Goal: Check status: Check status

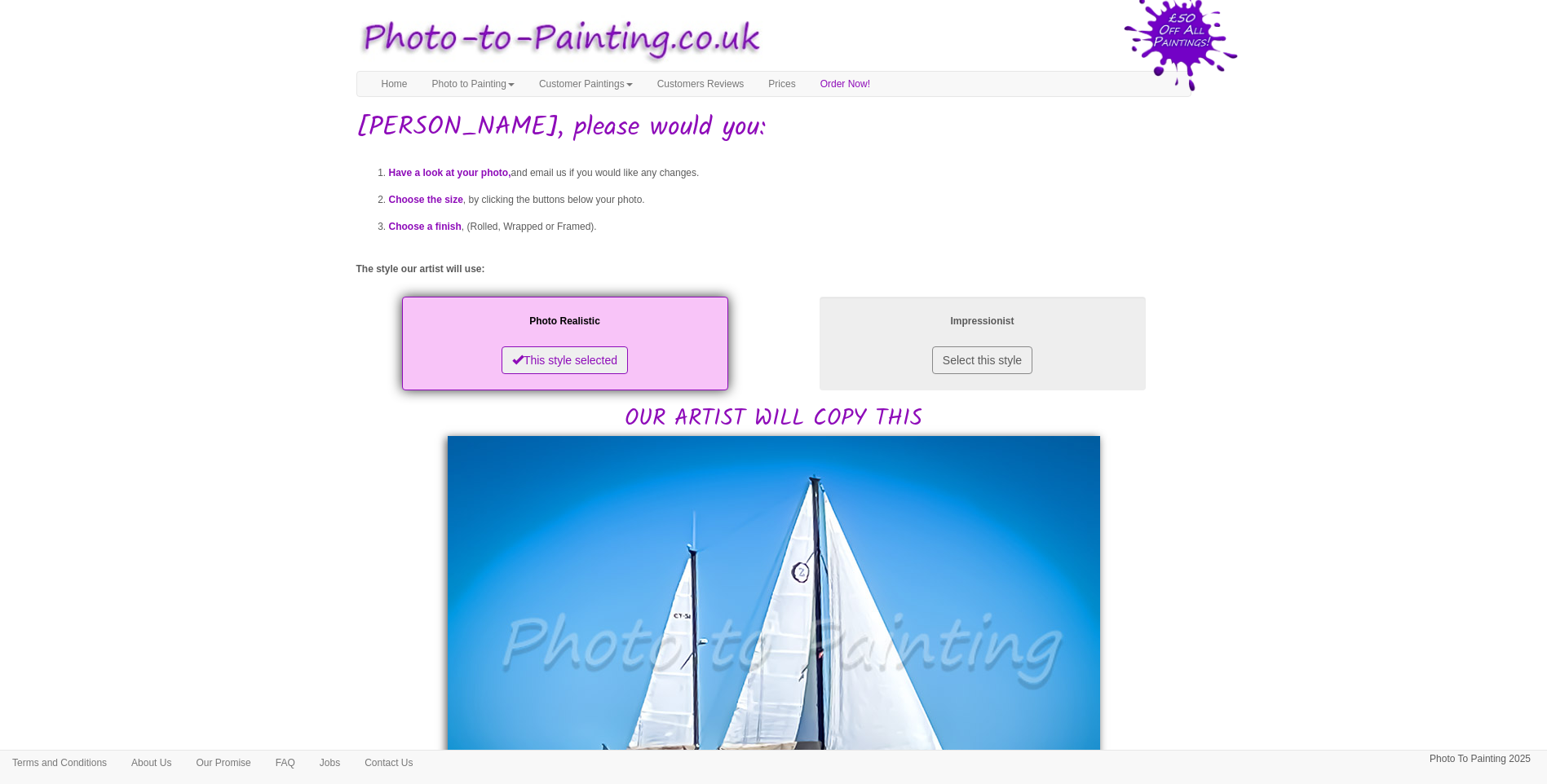
drag, startPoint x: 1392, startPoint y: 579, endPoint x: 1370, endPoint y: 565, distance: 26.1
click at [1392, 580] on body "Your painting - risk free Toggle navigation Menu Home Photo to Painting Photo t…" at bounding box center [773, 793] width 1547 height 1571
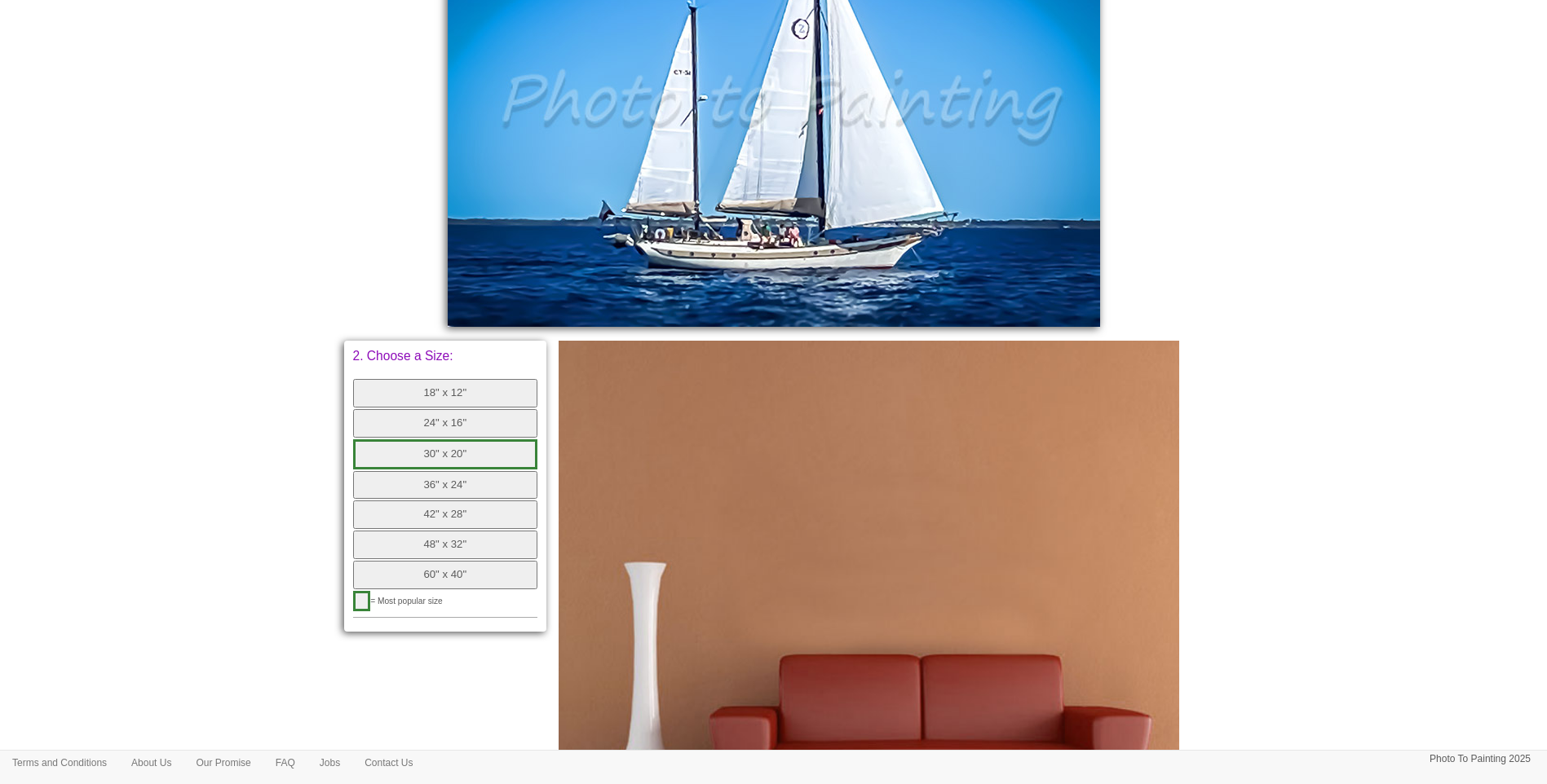
scroll to position [271, 0]
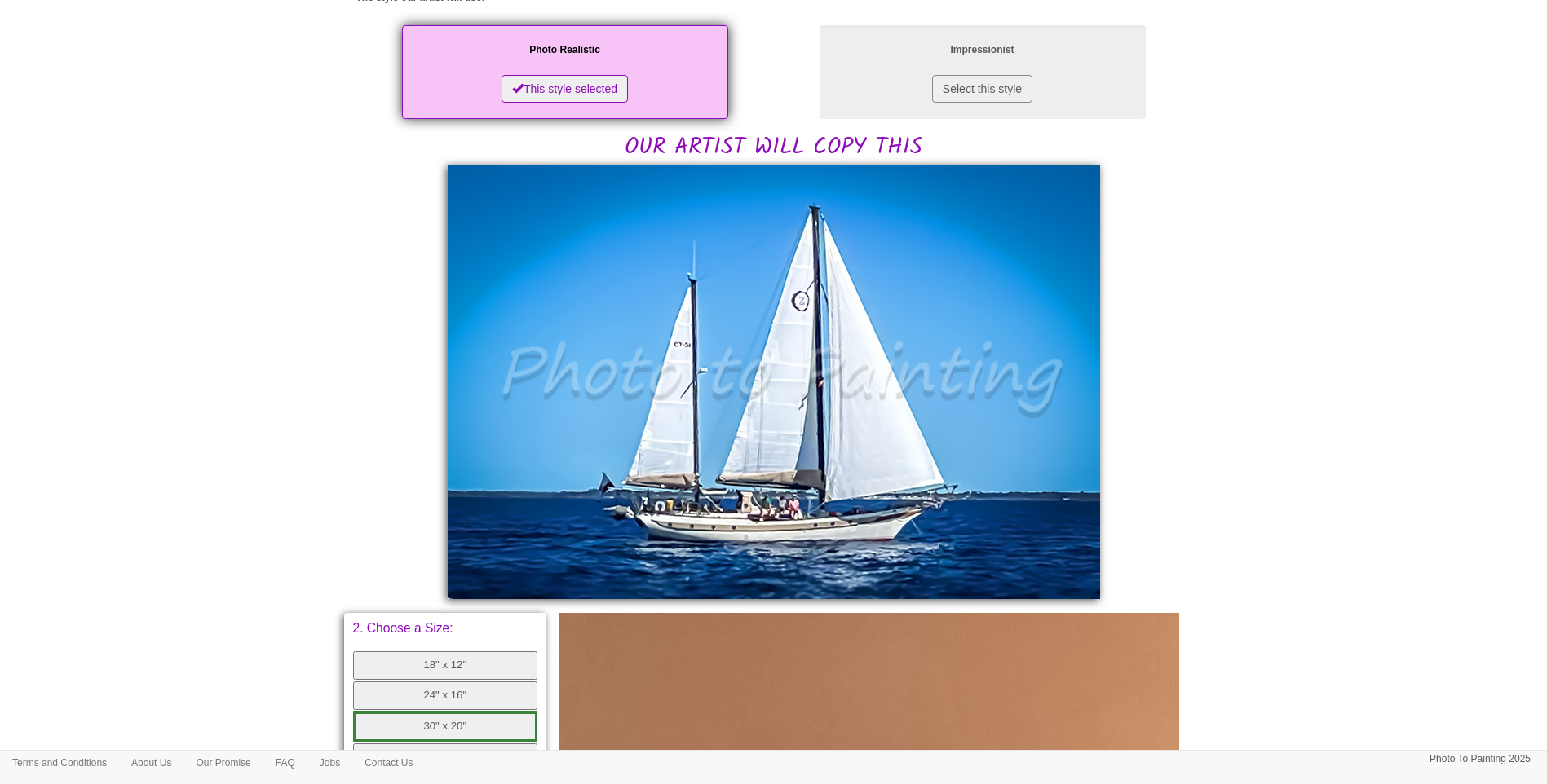
click at [1255, 553] on body "Your painting - risk free Toggle navigation Menu Home Photo to Painting Photo t…" at bounding box center [773, 521] width 1547 height 1571
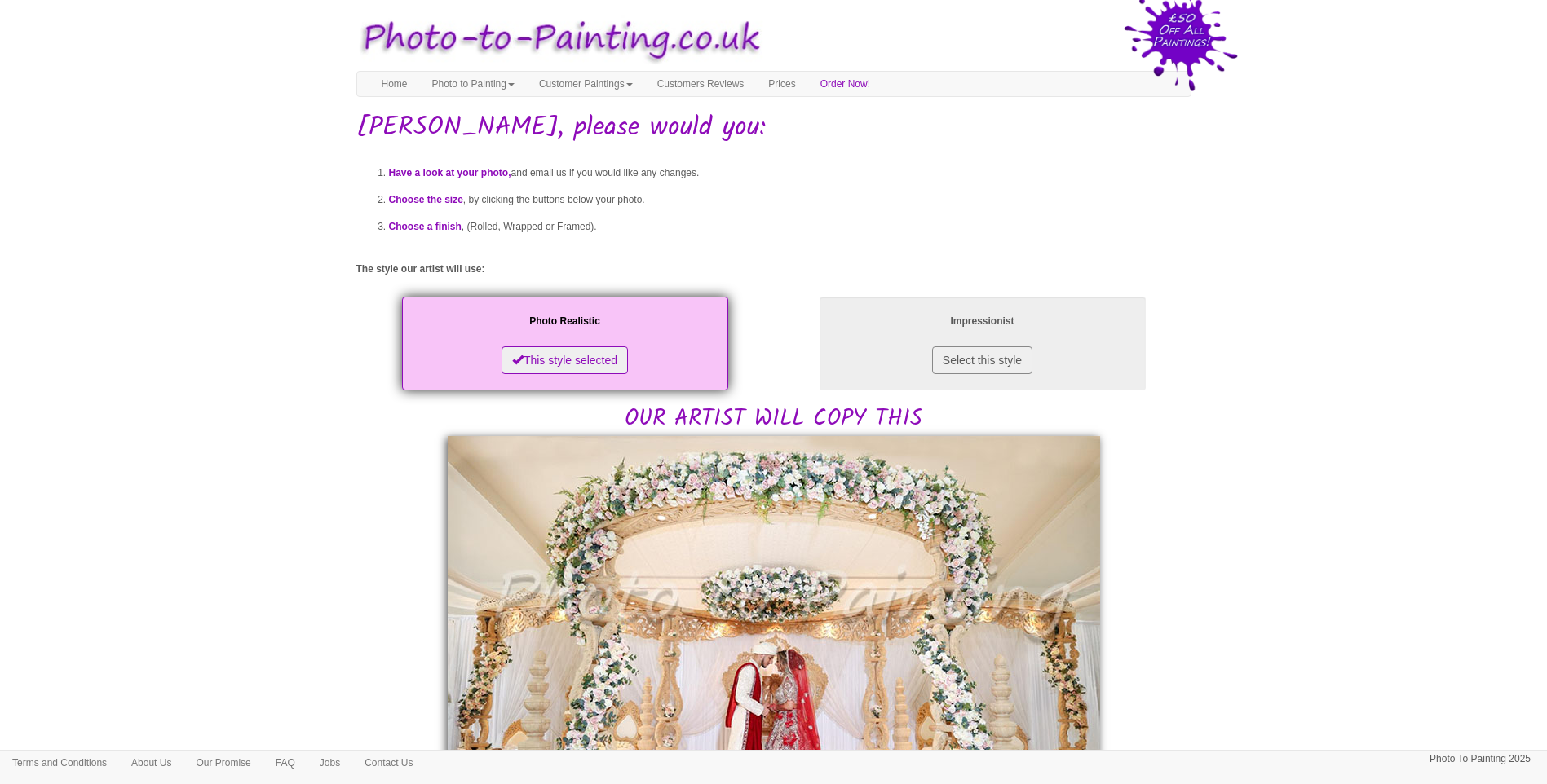
drag, startPoint x: 1311, startPoint y: 464, endPoint x: 956, endPoint y: 529, distance: 360.9
click at [1311, 464] on body "Your painting - risk free Toggle navigation Menu Home Photo to Painting Photo t…" at bounding box center [773, 793] width 1547 height 1571
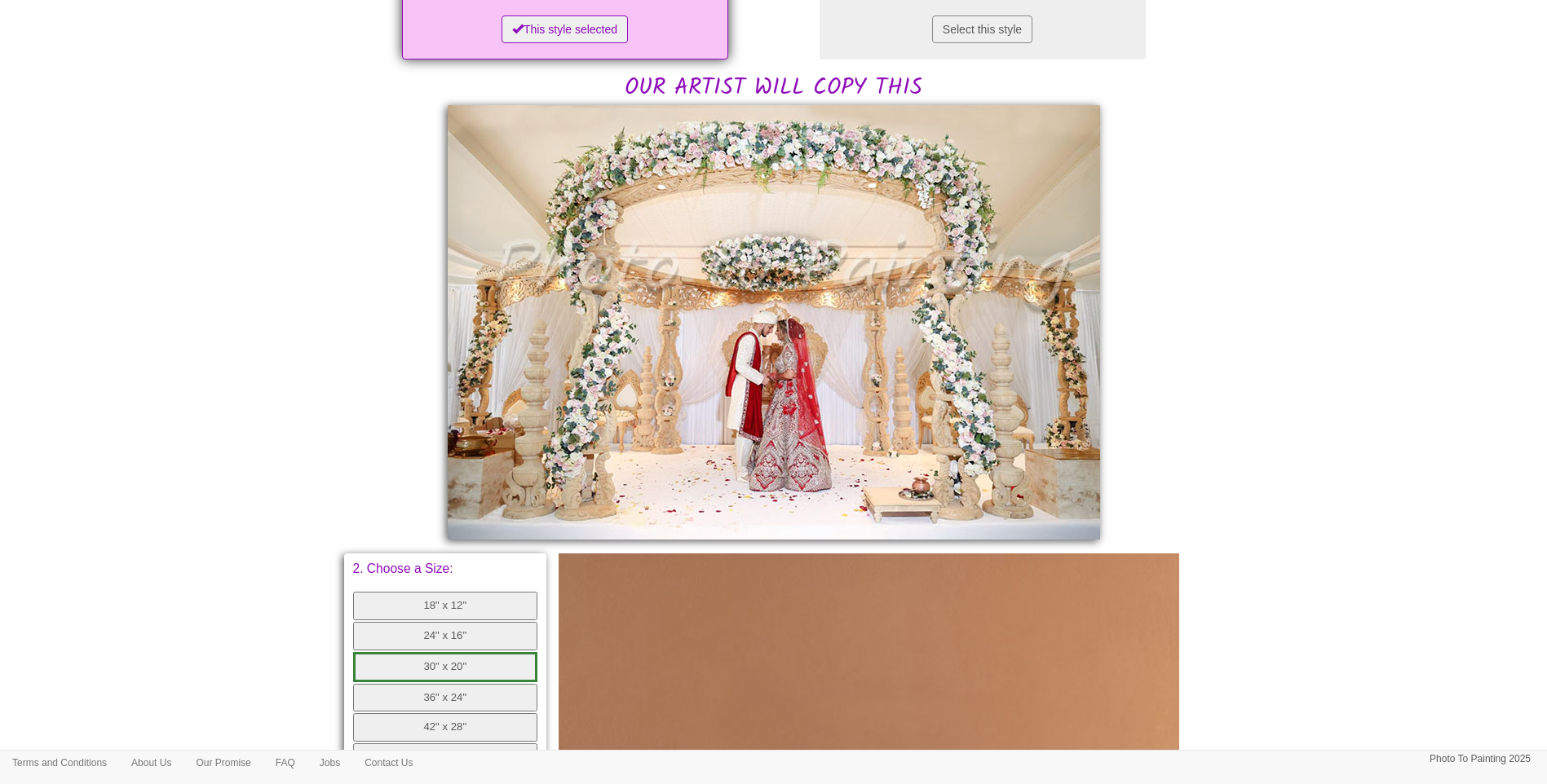
scroll to position [543, 0]
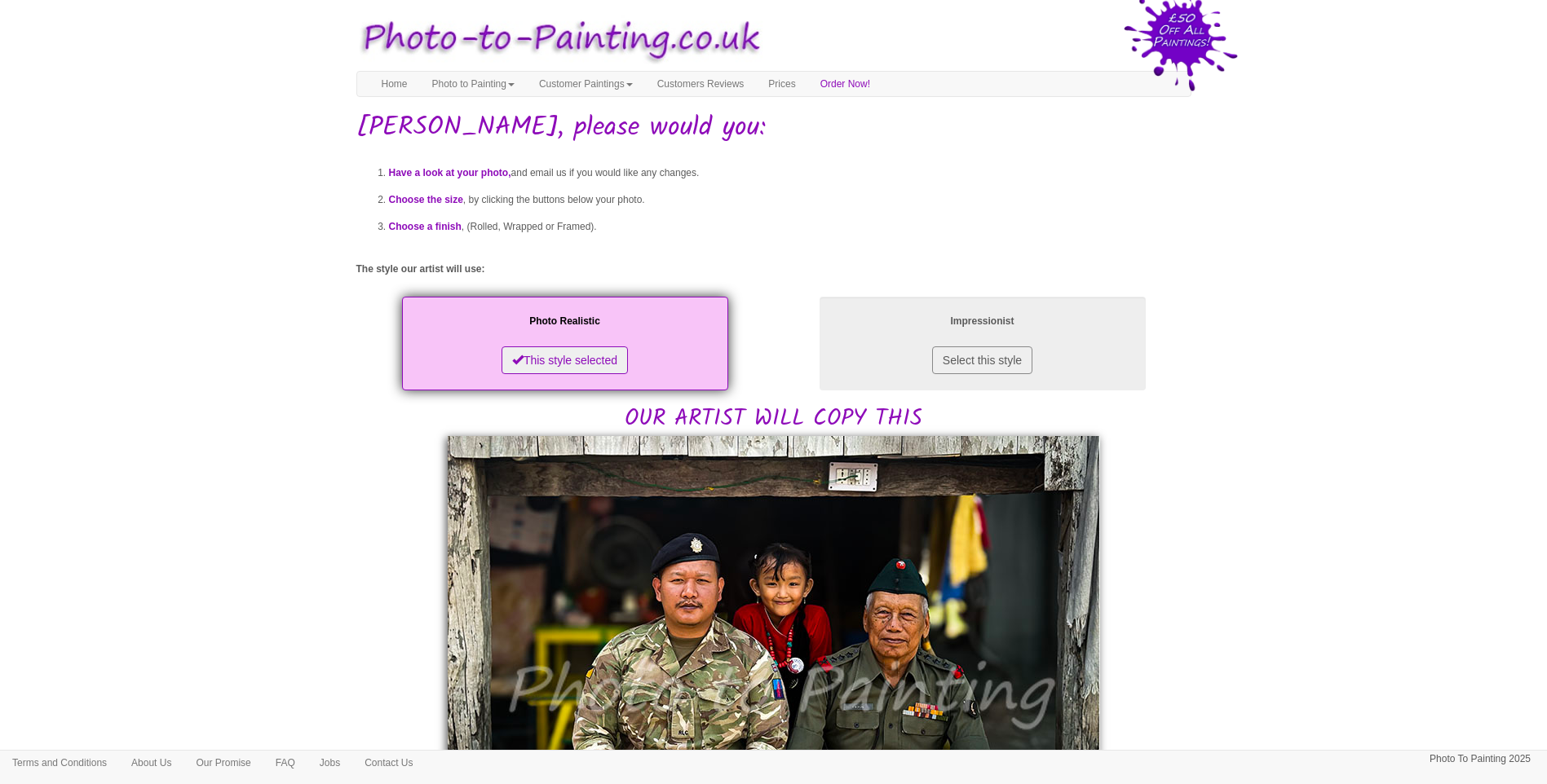
click at [191, 498] on body "Your painting - risk free Toggle navigation Menu Home Photo to Painting Photo t…" at bounding box center [773, 771] width 1547 height 1527
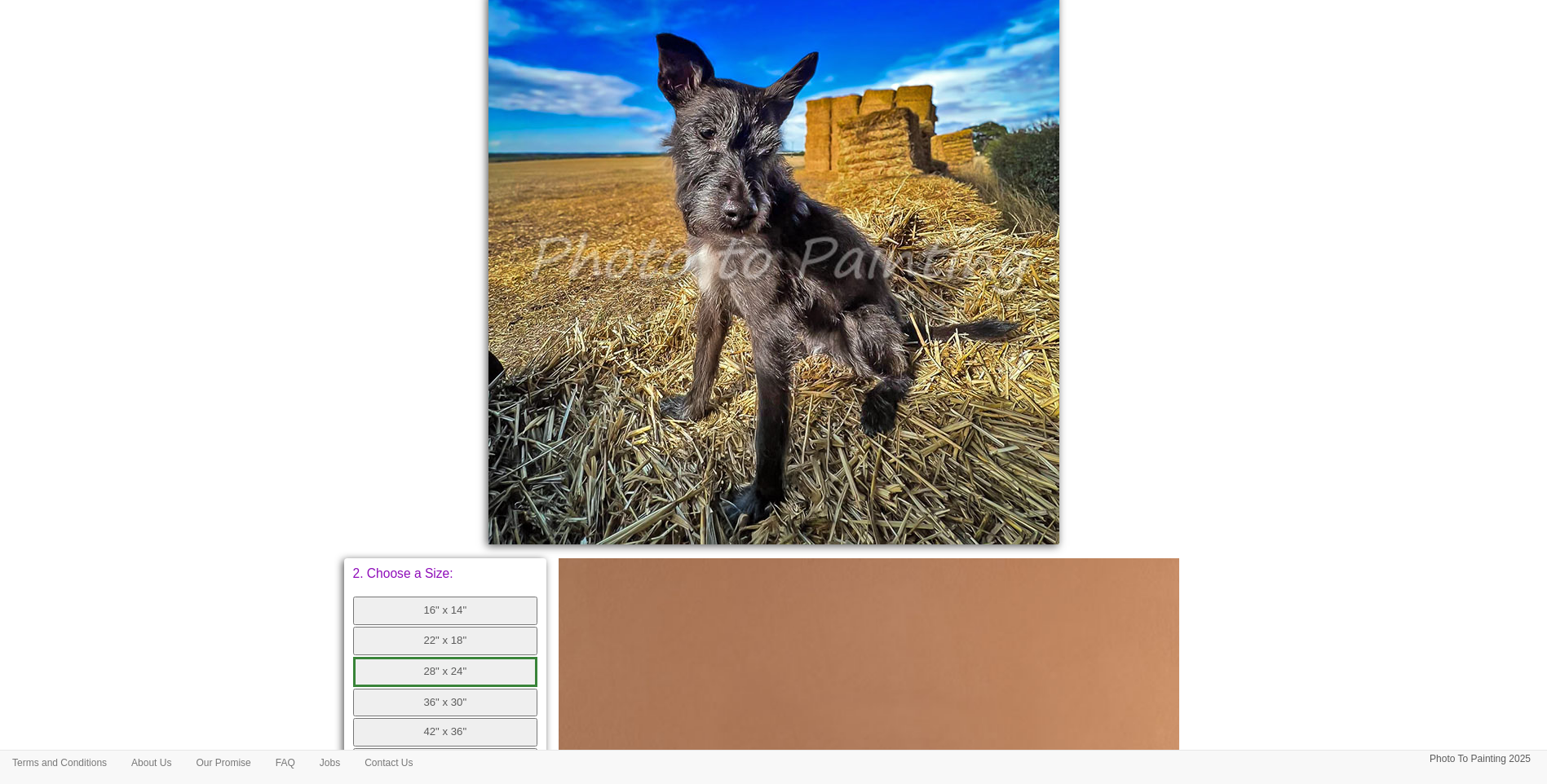
scroll to position [136, 0]
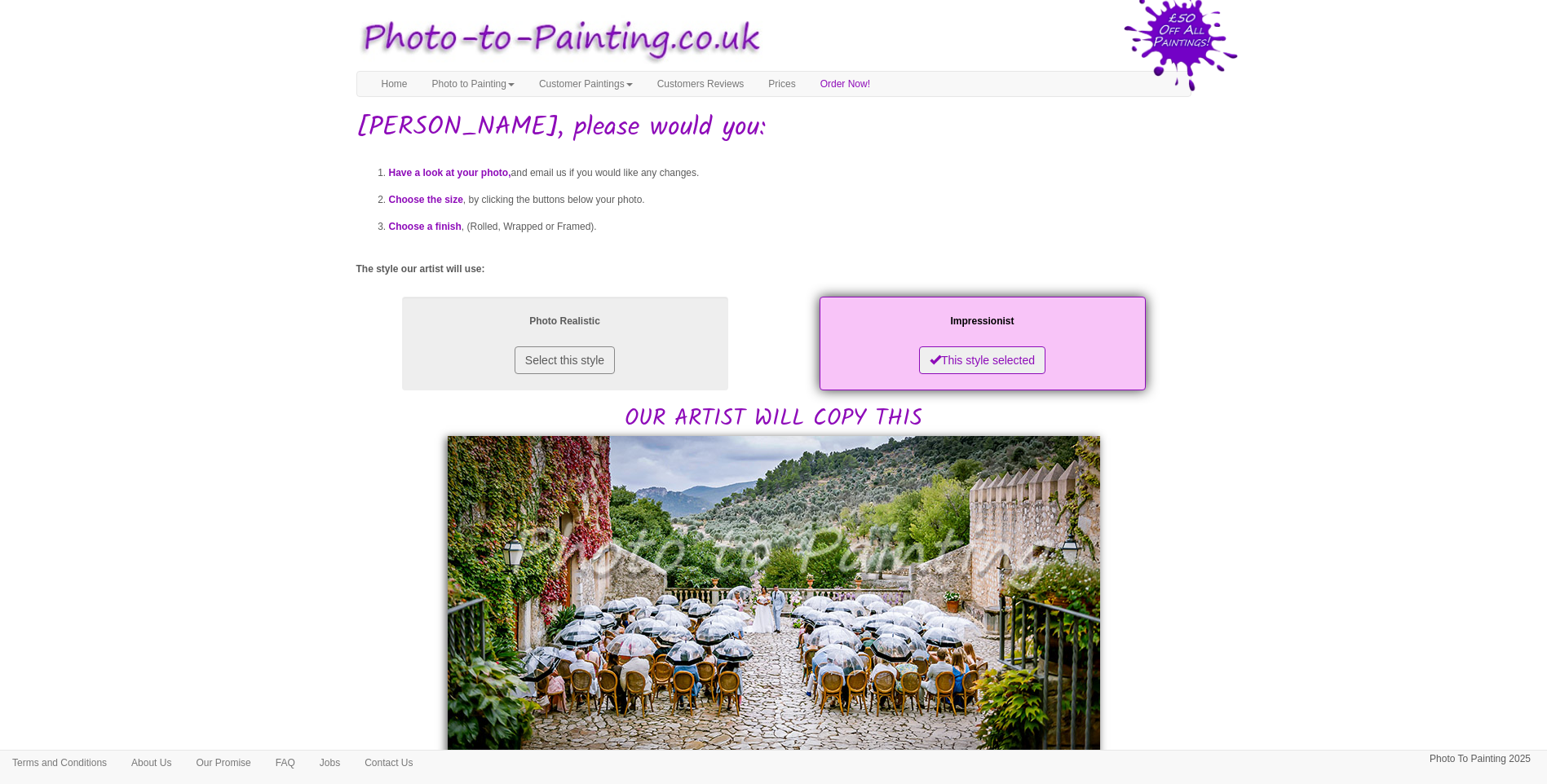
click at [1175, 569] on div "Have a look at your photo, and email us if you would like any changes. Choose t…" at bounding box center [774, 759] width 835 height 1227
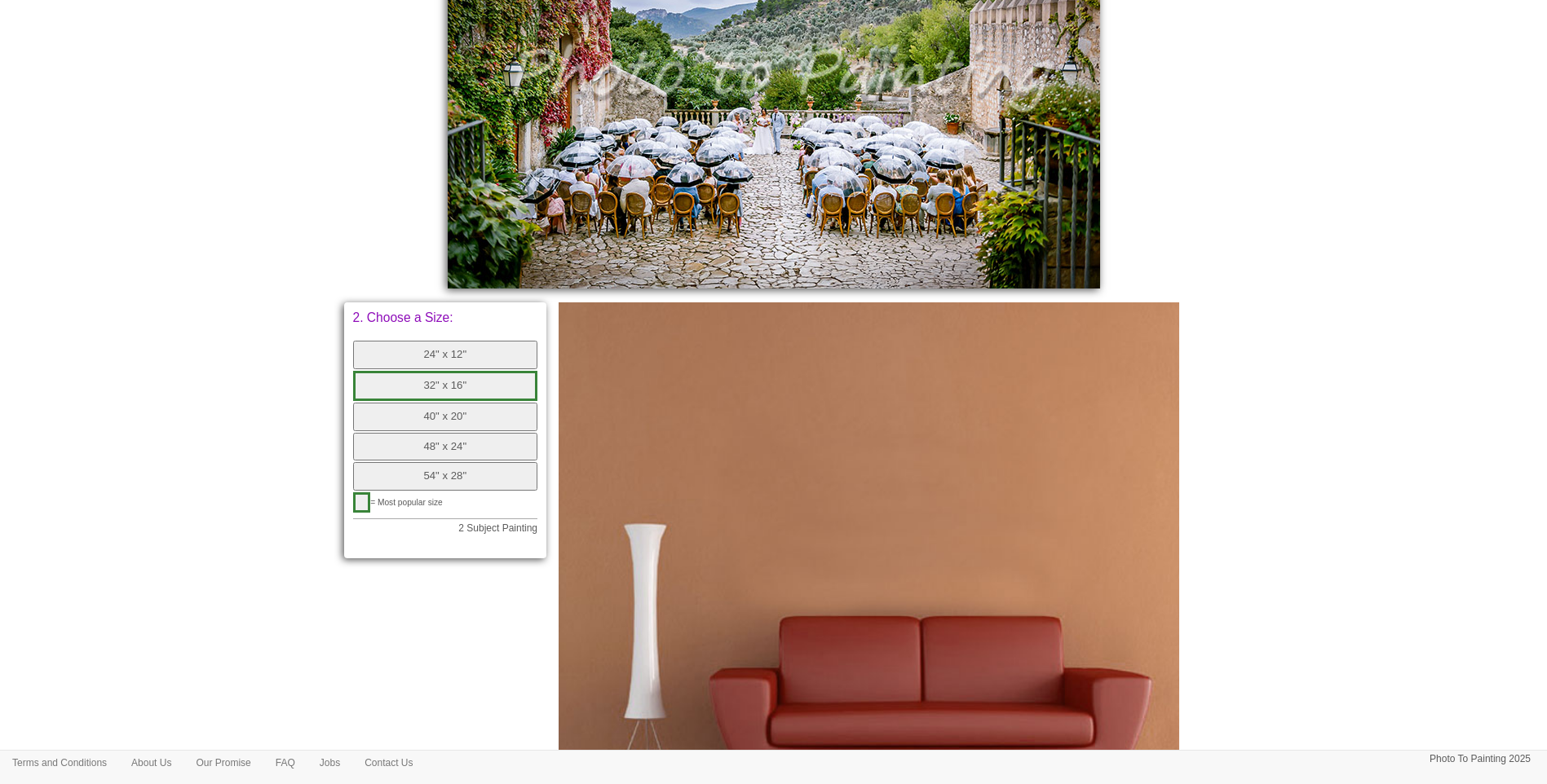
scroll to position [420, 0]
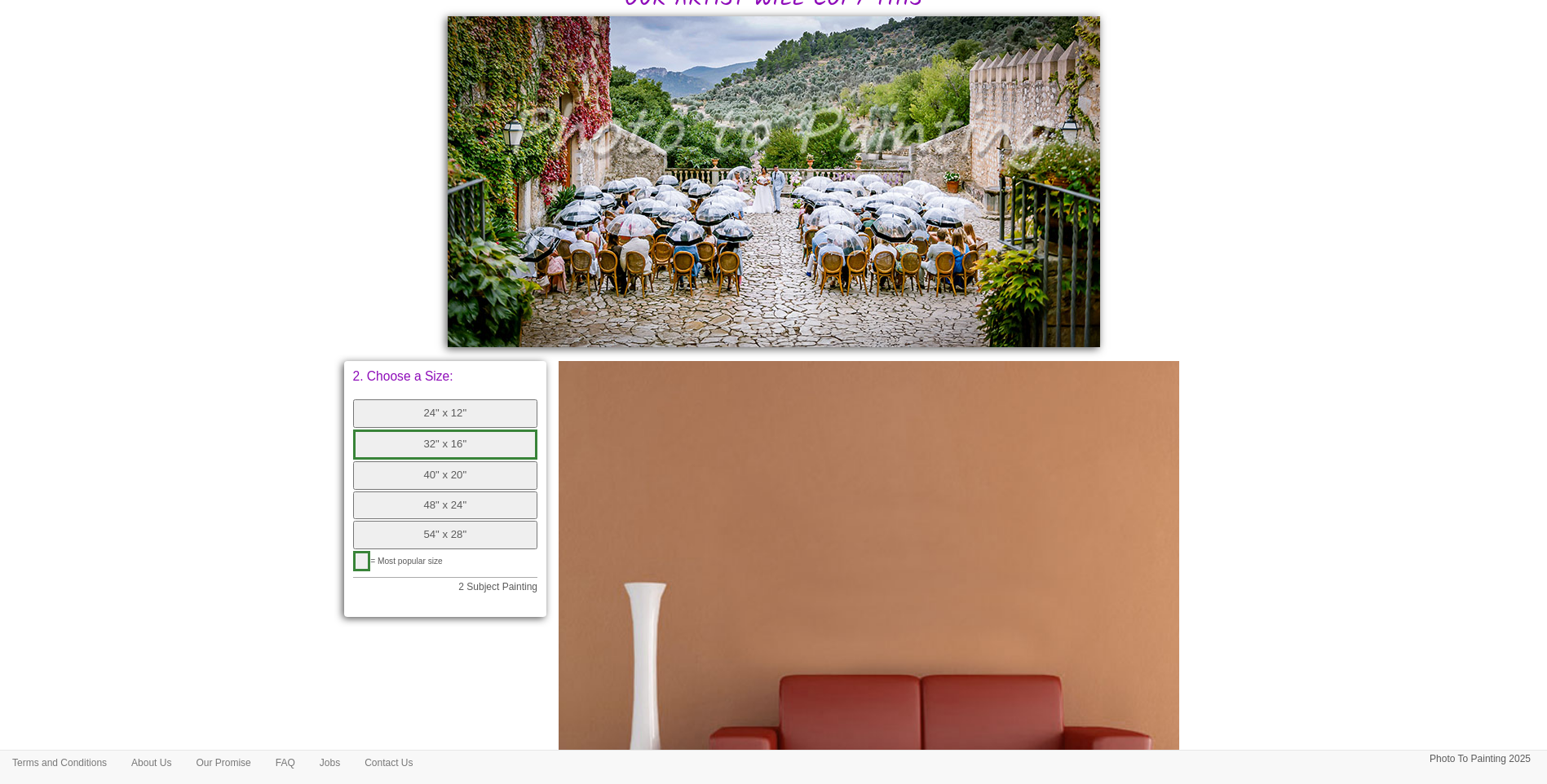
click at [1497, 616] on body "Your painting - risk free Toggle navigation Menu Home Photo to Painting Photo t…" at bounding box center [773, 321] width 1547 height 1467
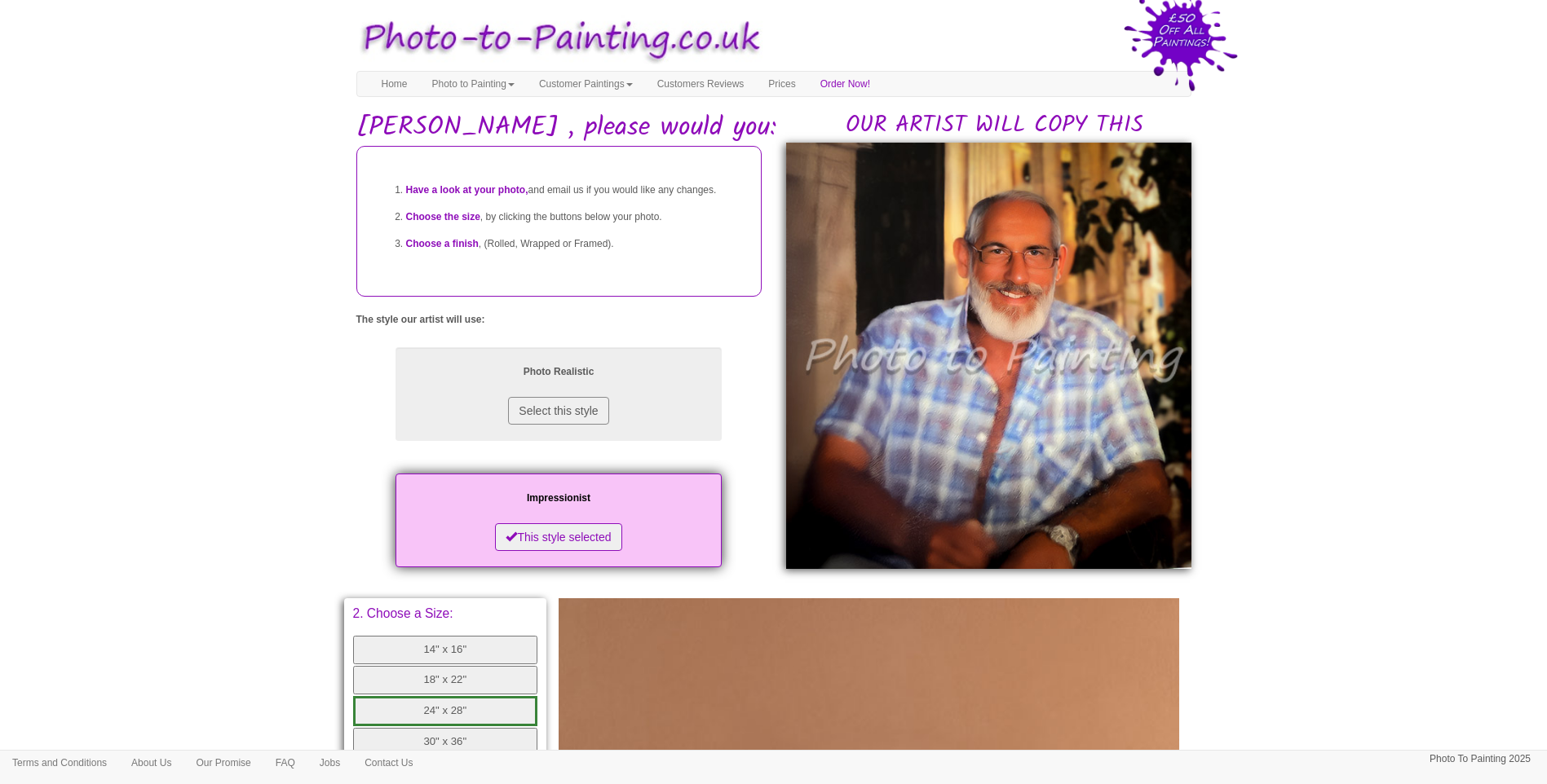
click at [1338, 508] on body "Your painting - risk free Toggle navigation Menu Home Photo to Painting Photo t…" at bounding box center [773, 650] width 1547 height 1284
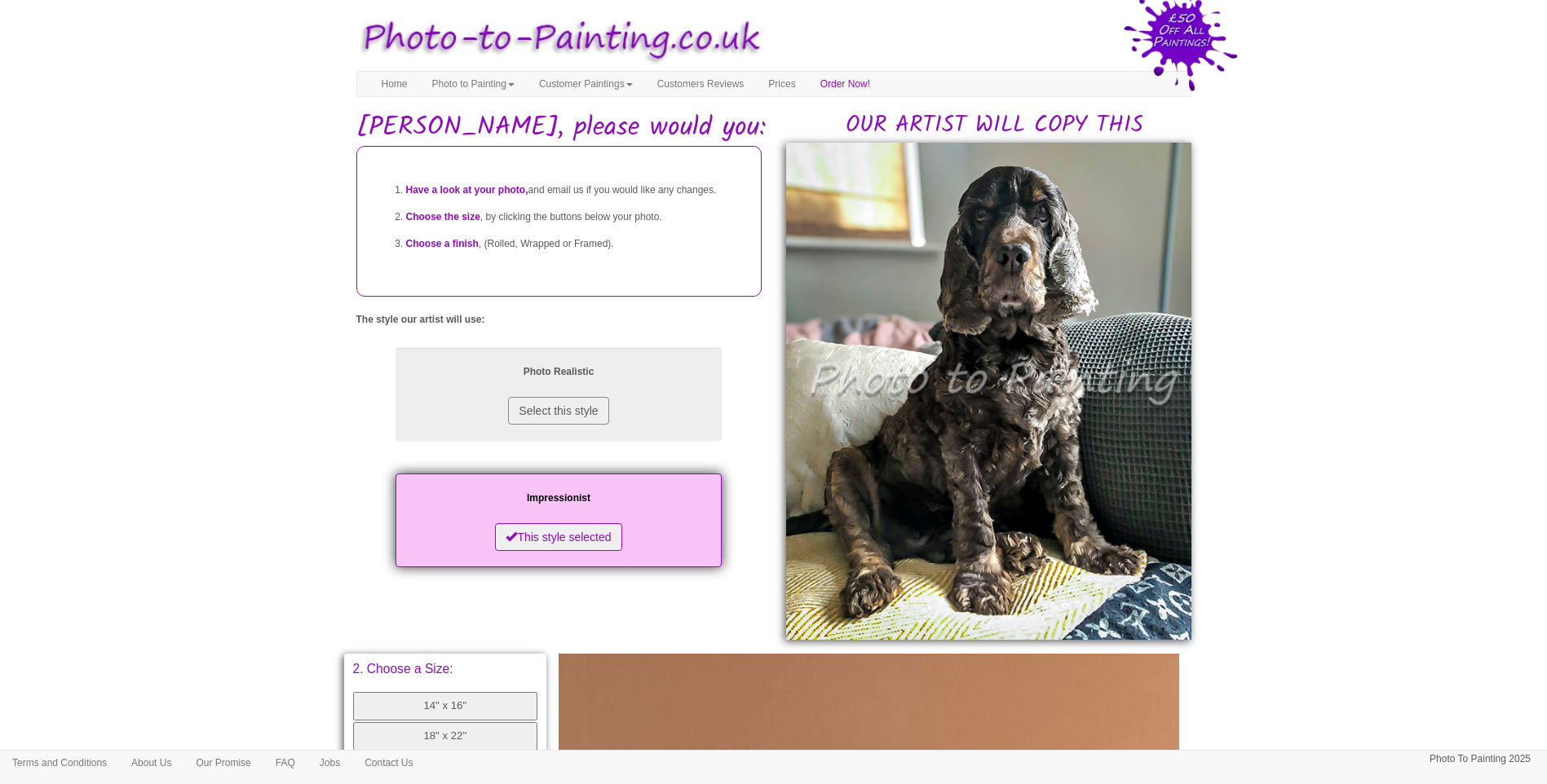
click at [1457, 588] on body "Your painting - risk free Toggle navigation Menu Home Photo to Painting Photo t…" at bounding box center [773, 678] width 1547 height 1340
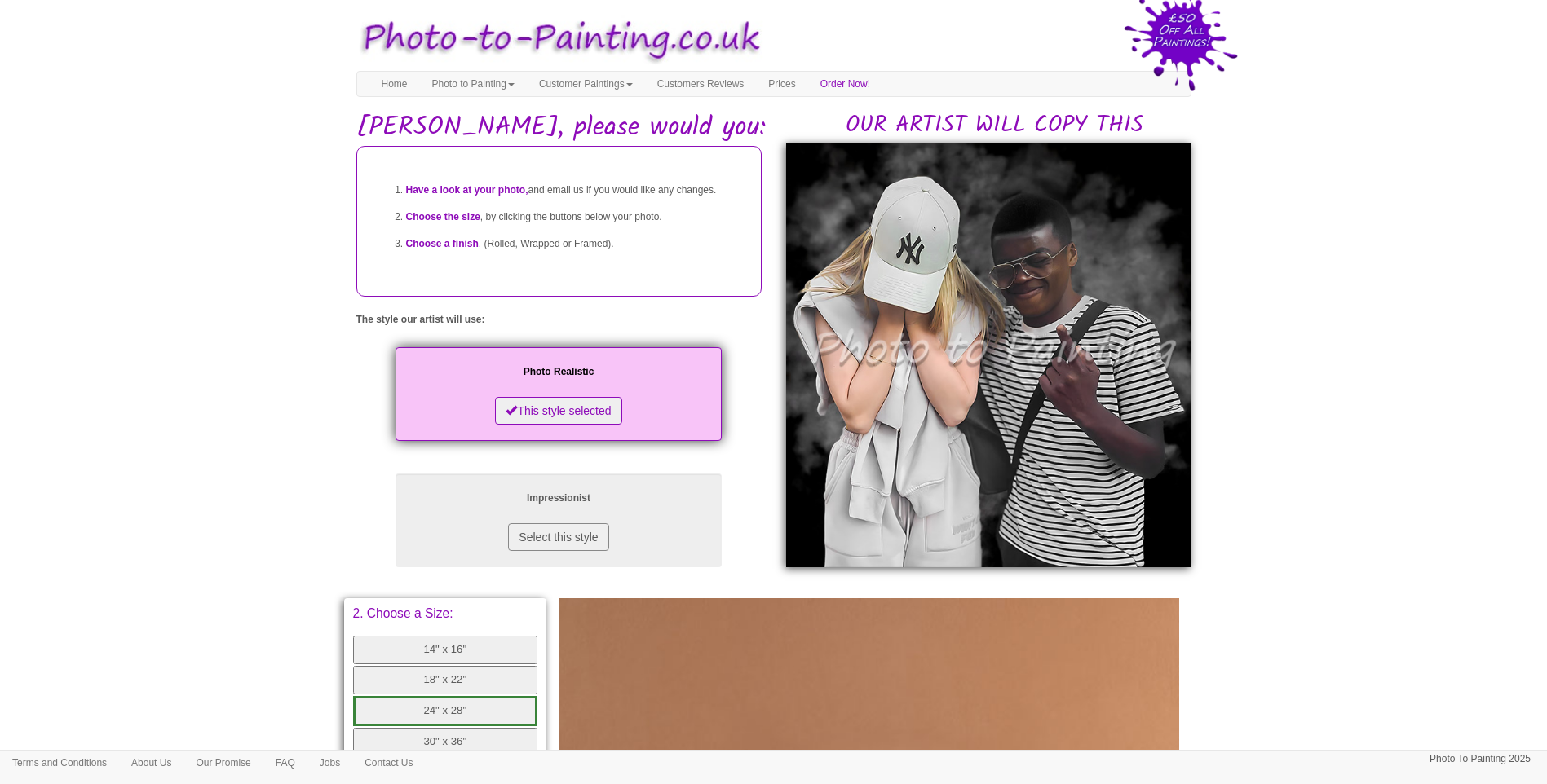
click at [1464, 644] on body "Your painting - risk free Toggle navigation Menu Home Photo to Painting Photo t…" at bounding box center [773, 650] width 1547 height 1284
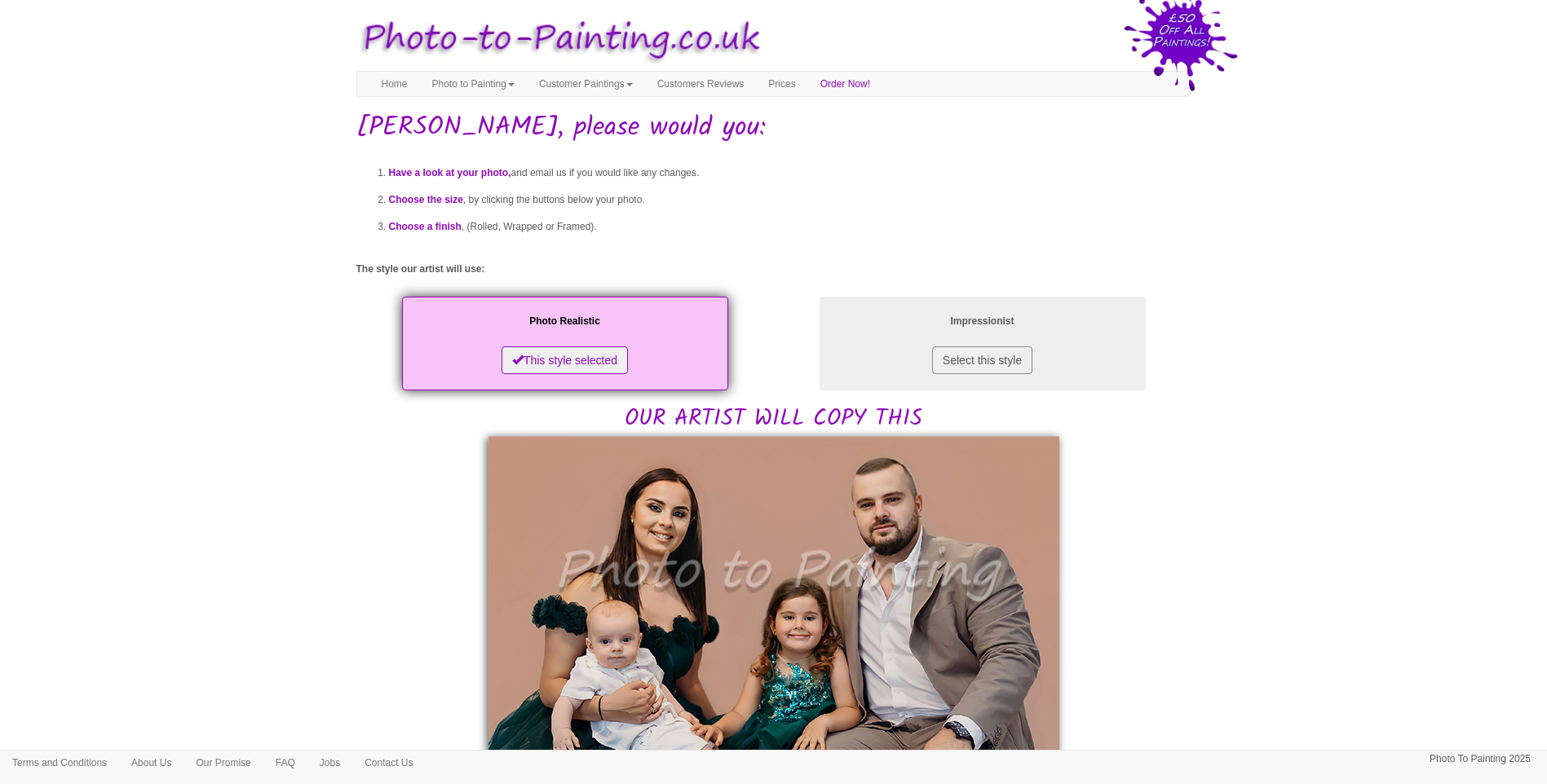
click at [279, 544] on body "Your painting - risk free Toggle navigation Menu Home Photo to Painting Photo t…" at bounding box center [773, 777] width 1547 height 1539
